Goal: Task Accomplishment & Management: Manage account settings

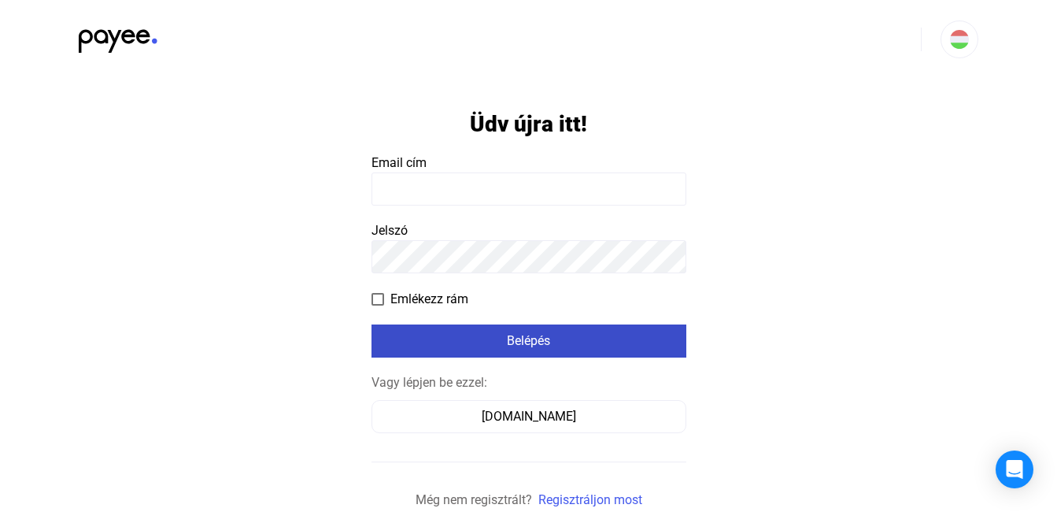
type input "**********"
click at [542, 344] on div "Belépés" at bounding box center [528, 340] width 305 height 19
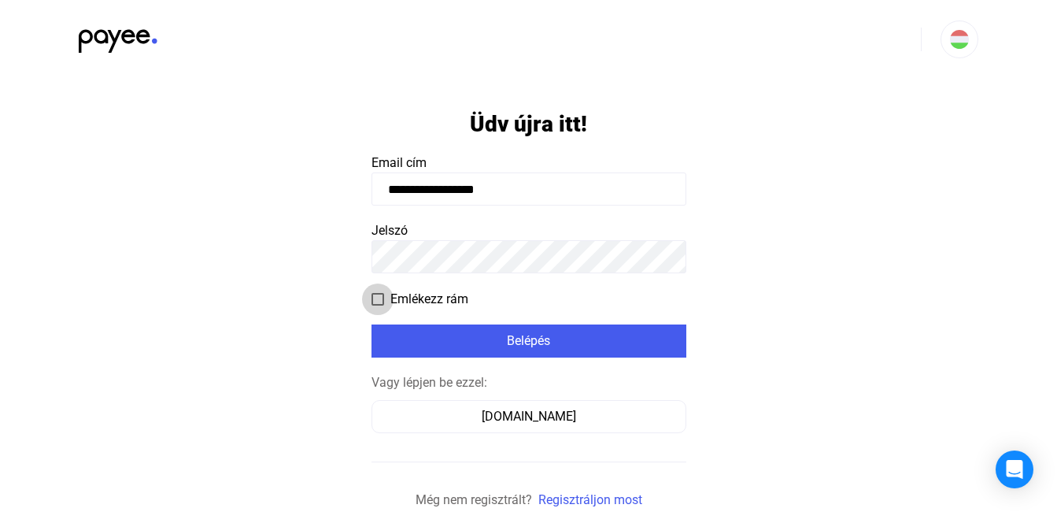
click at [383, 297] on span at bounding box center [378, 299] width 13 height 13
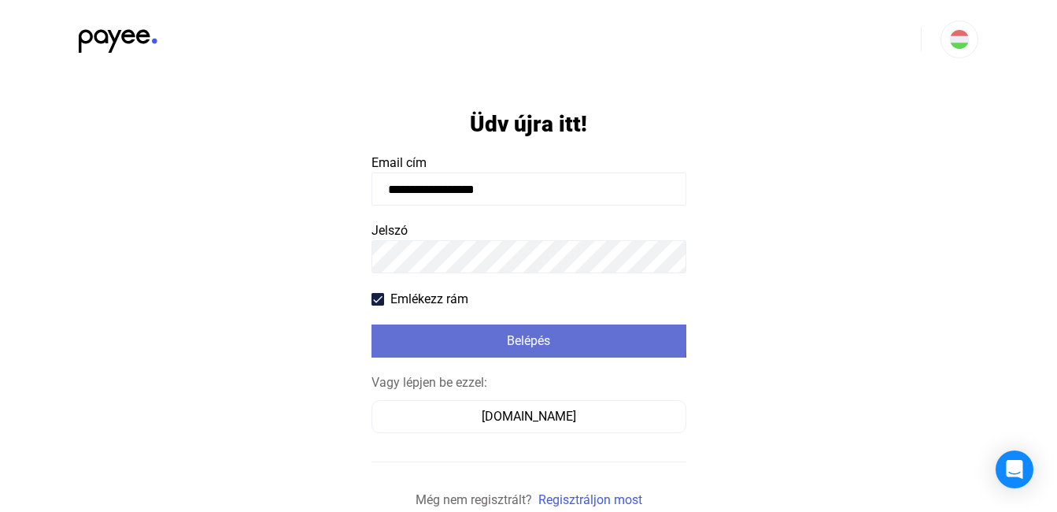
click at [460, 332] on div "Belépés" at bounding box center [528, 340] width 305 height 19
